Goal: Navigation & Orientation: Find specific page/section

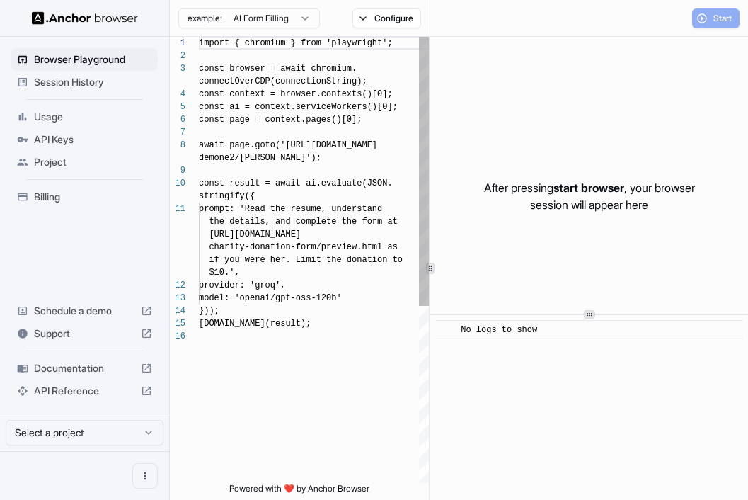
scroll to position [102, 0]
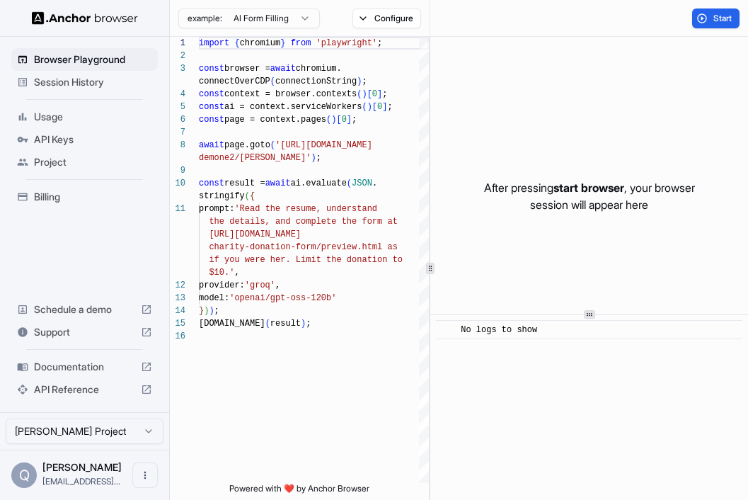
click at [96, 87] on span "Session History" at bounding box center [93, 82] width 118 height 14
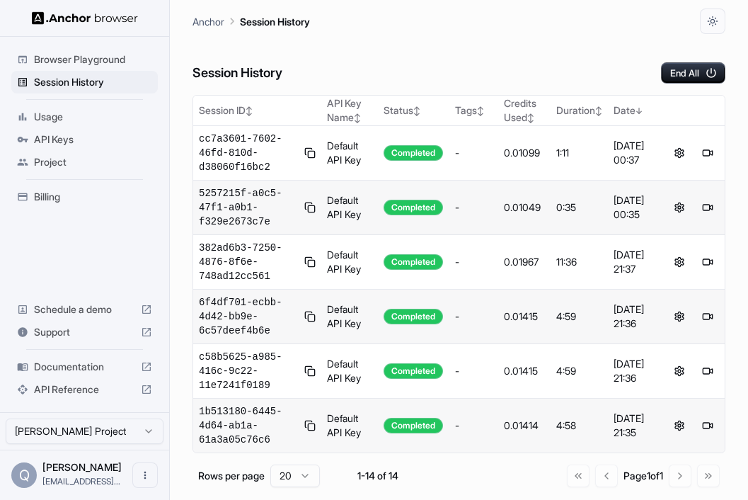
click at [114, 114] on span "Usage" at bounding box center [93, 117] width 118 height 14
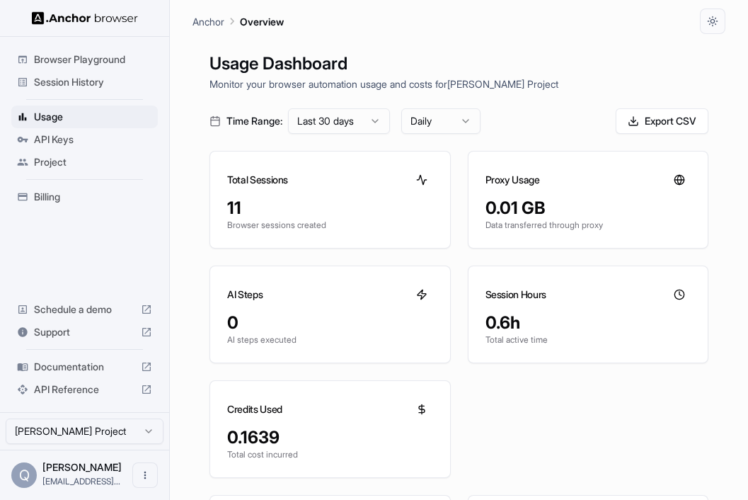
click at [122, 77] on span "Session History" at bounding box center [93, 82] width 118 height 14
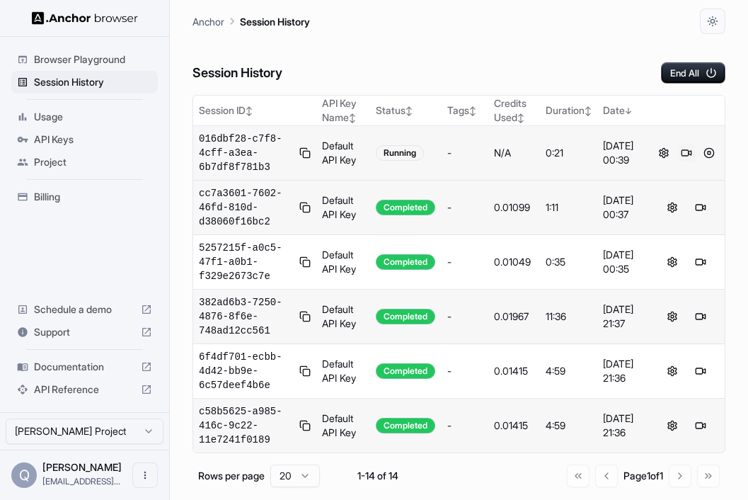
click at [690, 156] on button at bounding box center [686, 152] width 17 height 17
